Goal: Task Accomplishment & Management: Use online tool/utility

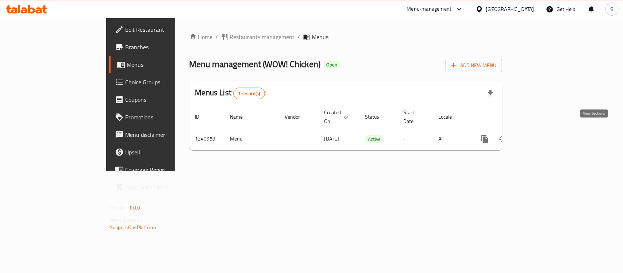
click at [546, 136] on link "enhanced table" at bounding box center [538, 139] width 18 height 18
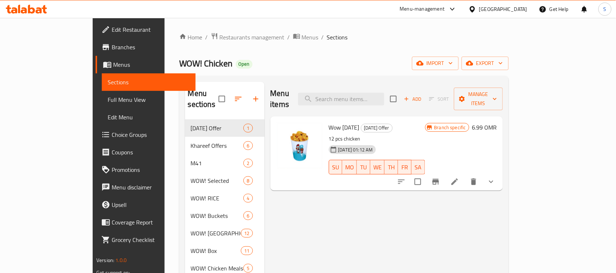
click at [509, 55] on div "Home / Restaurants management / Menus / Sections WOW! Chicken Open import expor…" at bounding box center [343, 228] width 329 height 393
click at [503, 66] on span "export" at bounding box center [484, 63] width 35 height 9
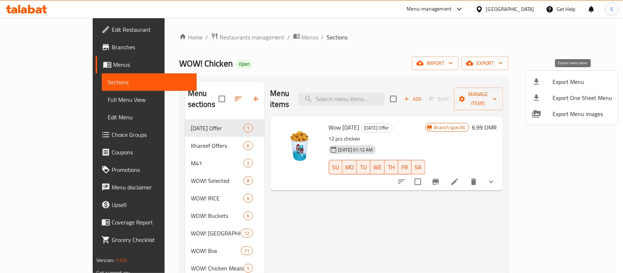
click at [561, 82] on span "Export Menu" at bounding box center [581, 81] width 59 height 9
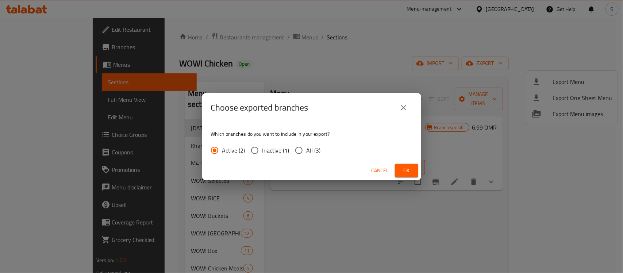
click at [318, 146] on span "All (3)" at bounding box center [313, 150] width 14 height 9
click at [306, 145] on input "All (3)" at bounding box center [298, 150] width 15 height 15
radio input "true"
click at [399, 166] on button "Ok" at bounding box center [406, 170] width 23 height 13
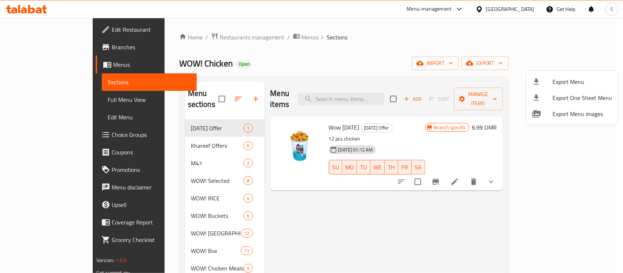
click at [48, 47] on div at bounding box center [311, 136] width 623 height 273
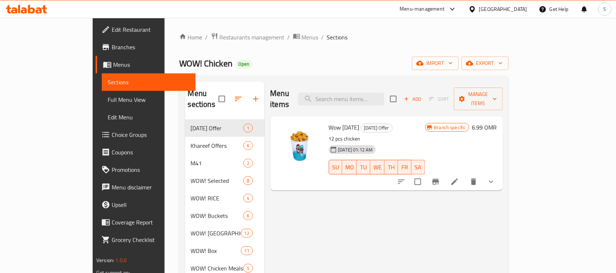
click at [112, 47] on span "Branches" at bounding box center [151, 47] width 78 height 9
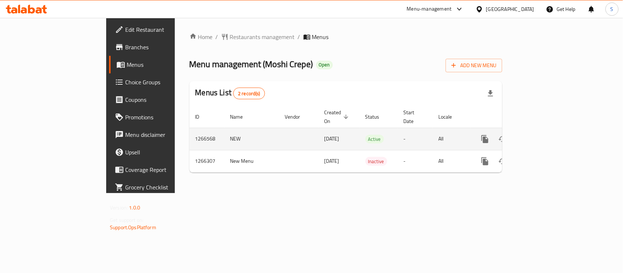
click at [541, 136] on icon "enhanced table" at bounding box center [537, 139] width 7 height 7
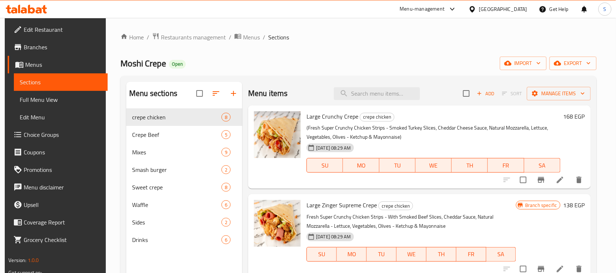
click at [579, 55] on div "Home / Restaurants management / Menus / Sections Moshi Crepe Open import export…" at bounding box center [358, 196] width 476 height 328
click at [577, 61] on span "export" at bounding box center [572, 63] width 35 height 9
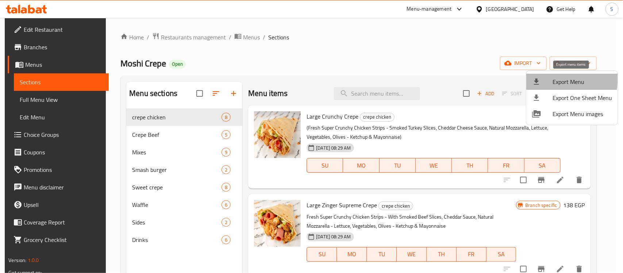
click at [546, 79] on div at bounding box center [542, 81] width 20 height 9
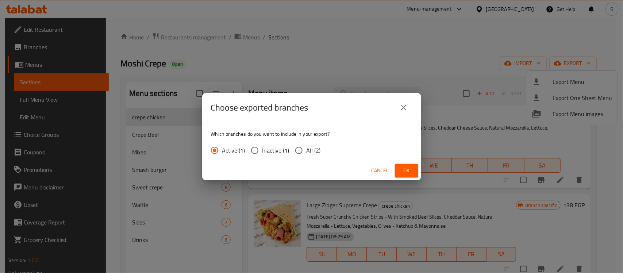
click at [312, 148] on span "All (2)" at bounding box center [313, 150] width 14 height 9
click at [306, 148] on input "All (2)" at bounding box center [298, 150] width 15 height 15
radio input "true"
click at [407, 170] on span "Ok" at bounding box center [407, 170] width 12 height 9
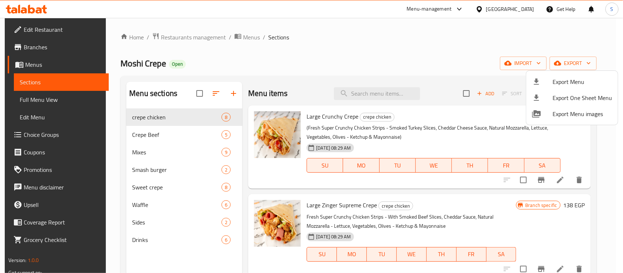
click at [32, 48] on div at bounding box center [311, 136] width 623 height 273
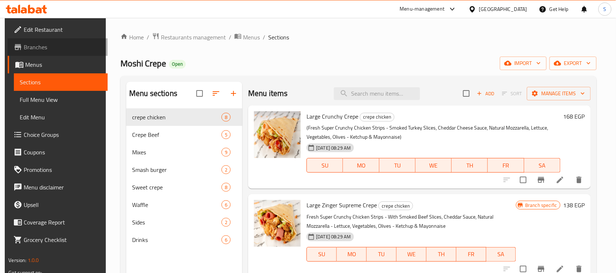
click at [33, 48] on span "Branches" at bounding box center [63, 47] width 78 height 9
